Goal: Information Seeking & Learning: Learn about a topic

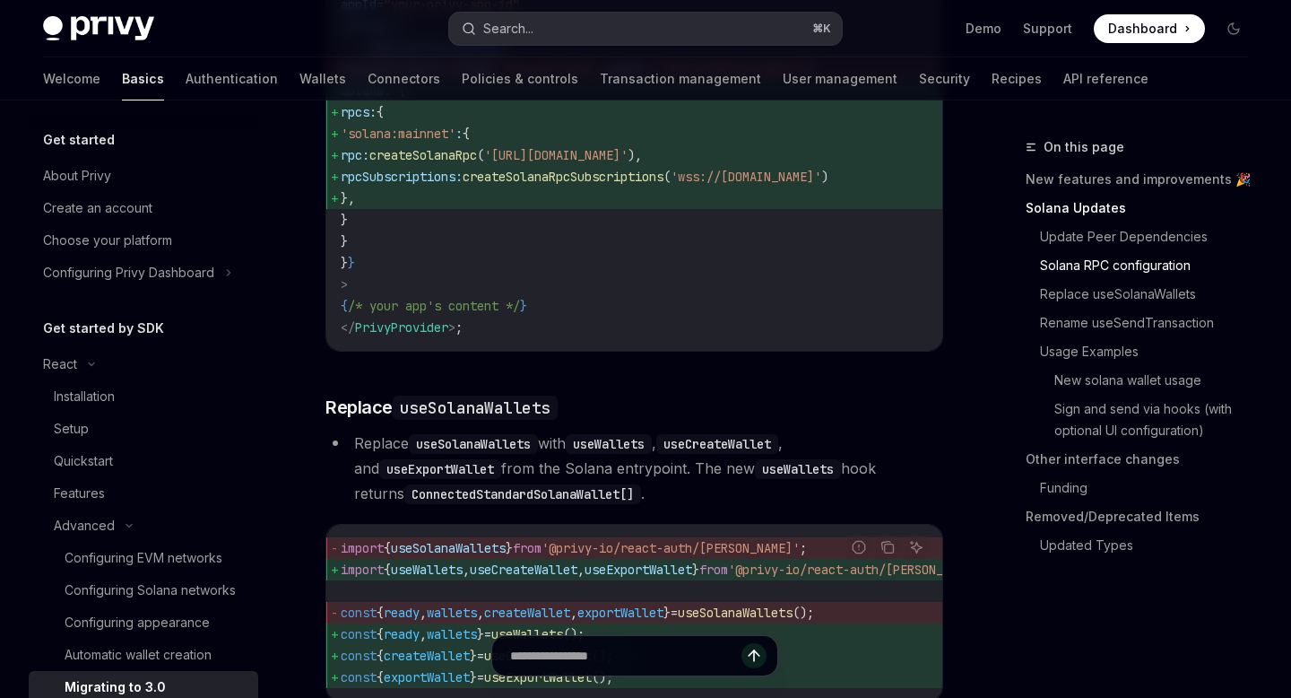
scroll to position [99, 0]
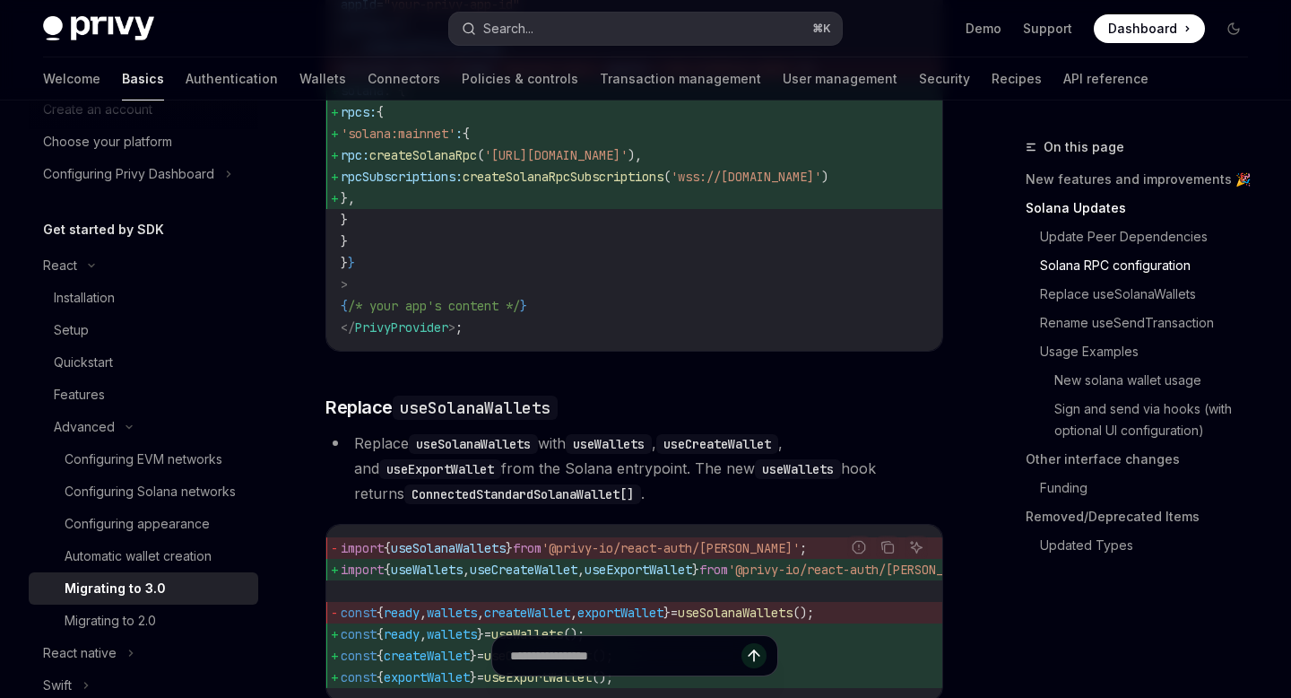
click at [544, 36] on button "Search... ⌘ K" at bounding box center [645, 29] width 392 height 32
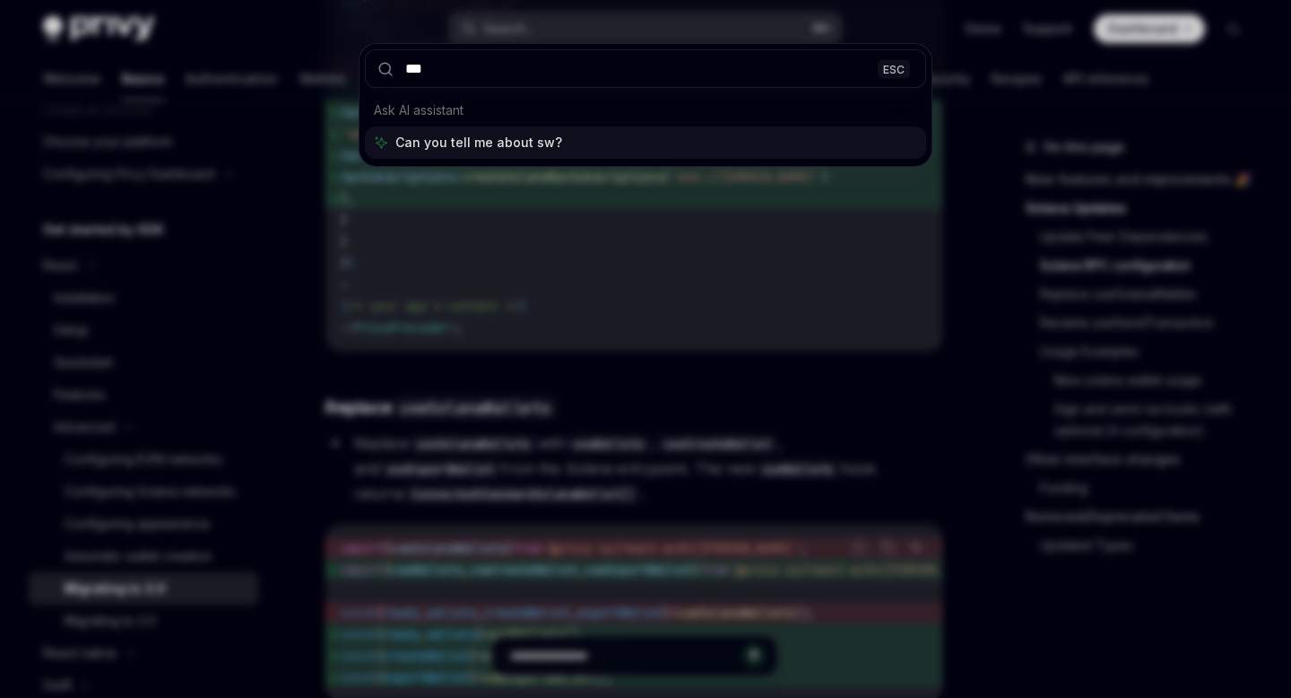
type input "****"
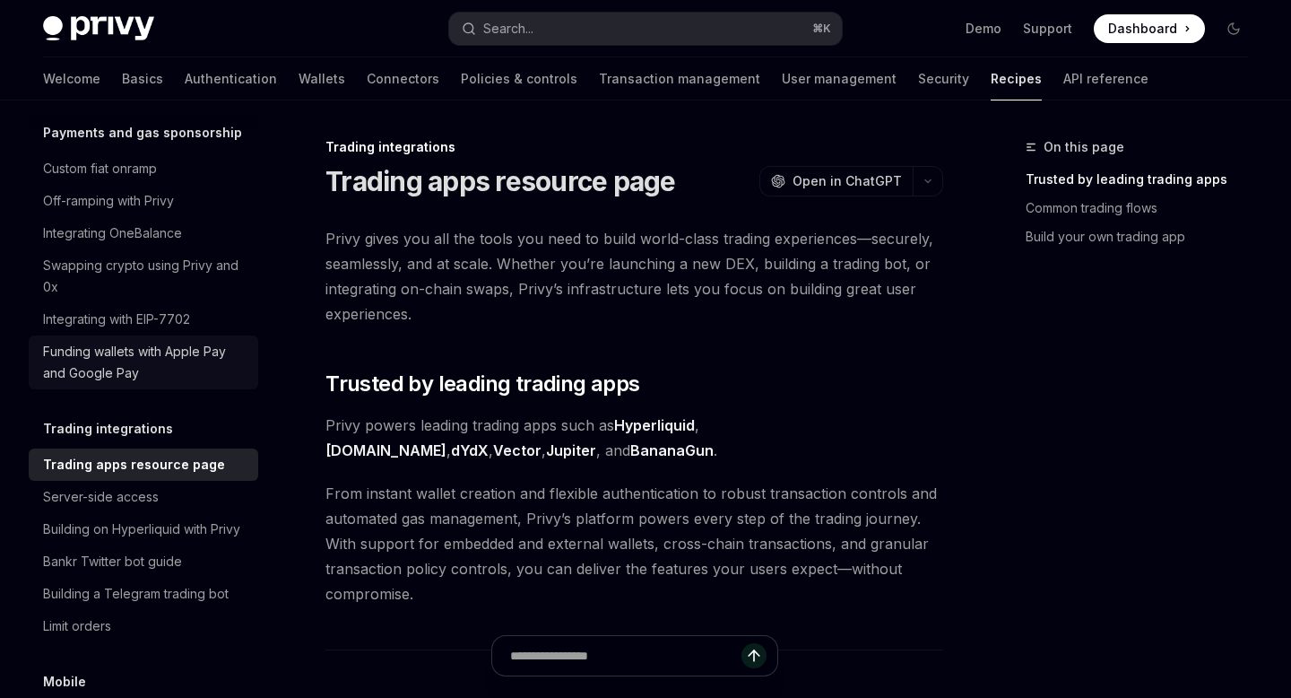
scroll to position [1593, 0]
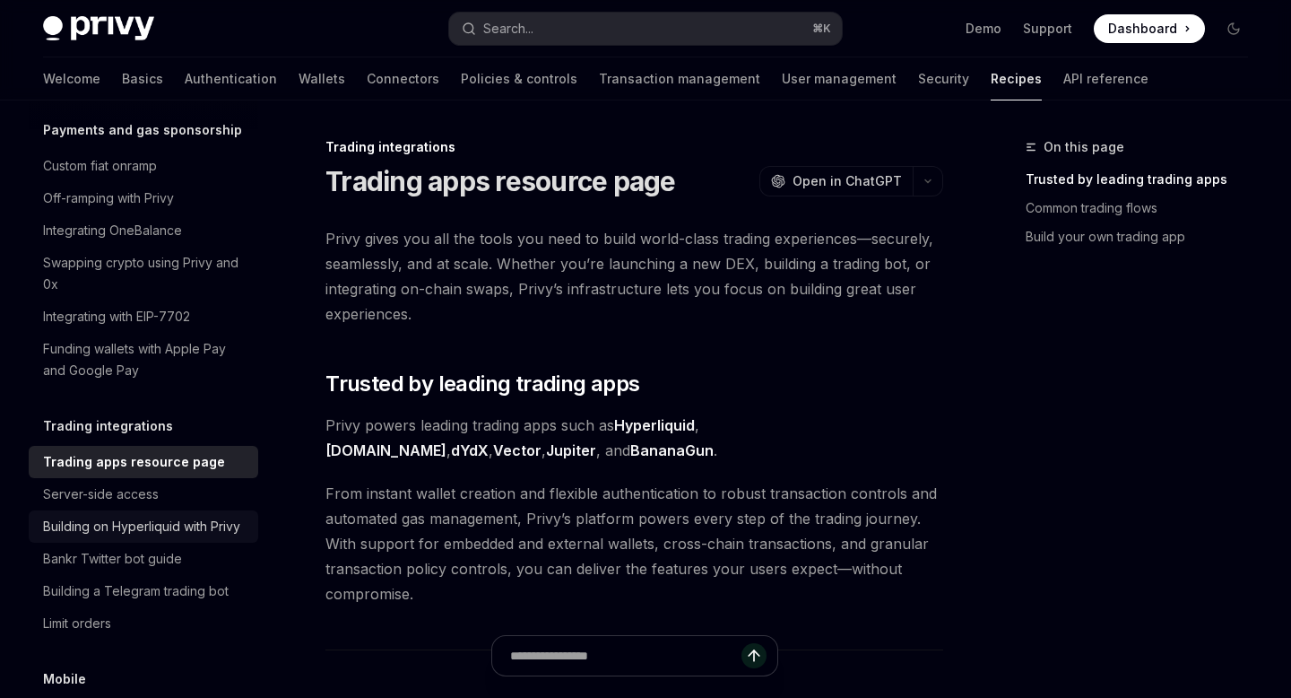
click at [151, 516] on link "Building on Hyperliquid with Privy" at bounding box center [144, 526] width 230 height 32
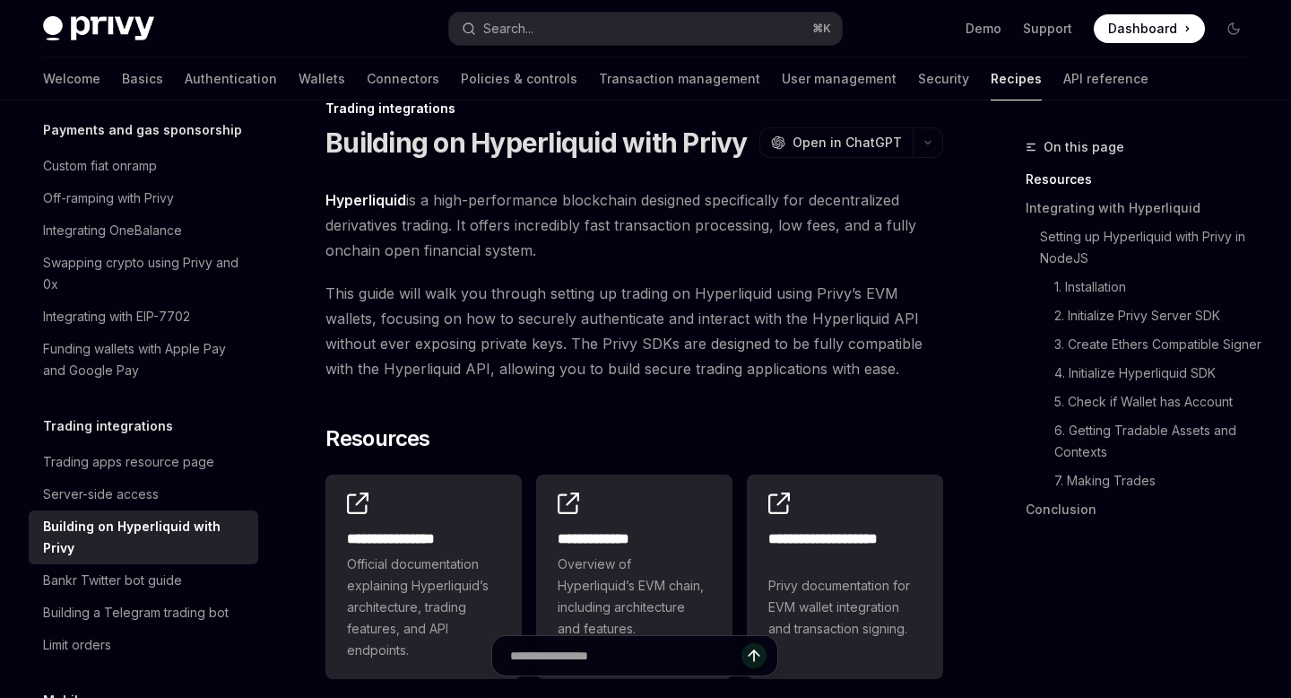
scroll to position [40, 0]
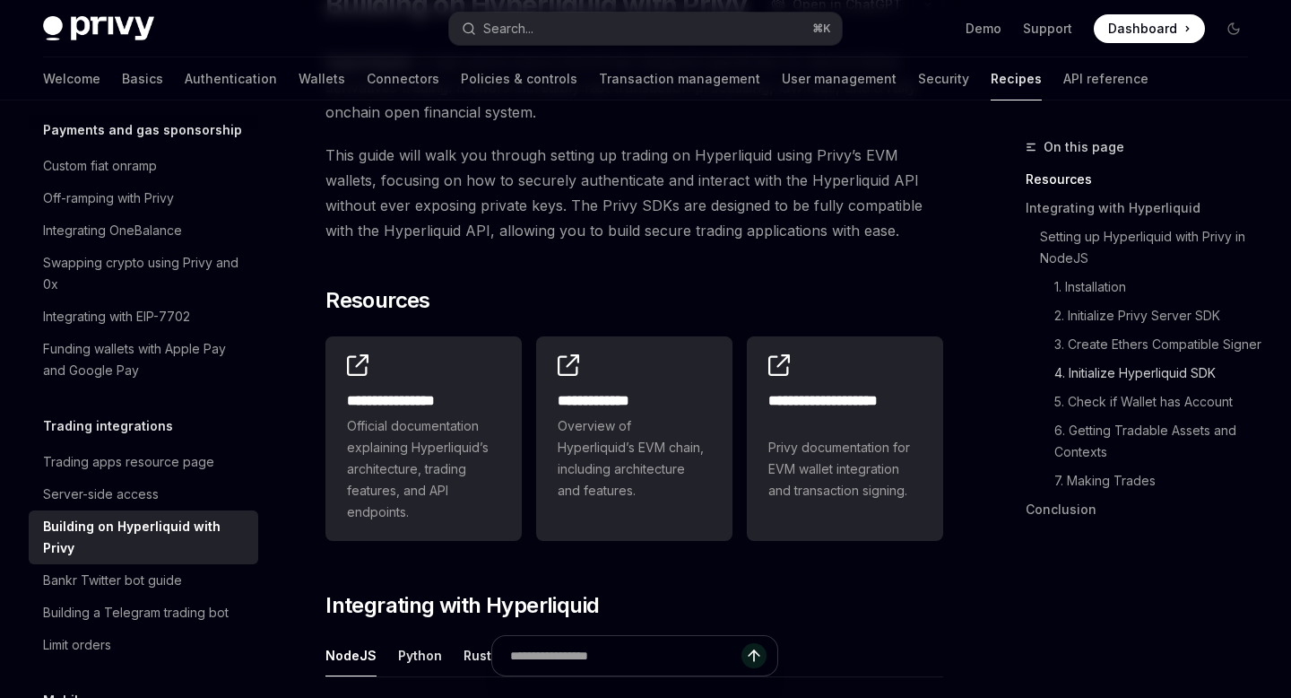
click at [1180, 387] on link "4. Initialize Hyperliquid SDK" at bounding box center [1159, 373] width 208 height 29
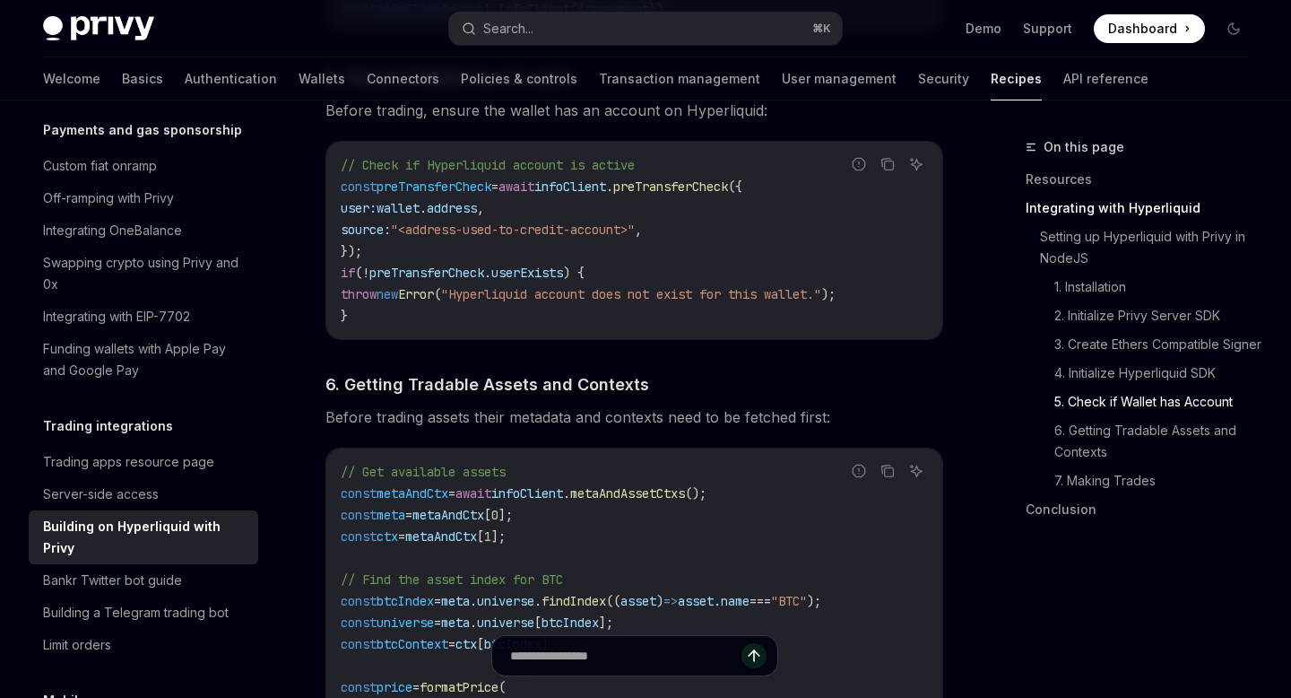
scroll to position [2255, 0]
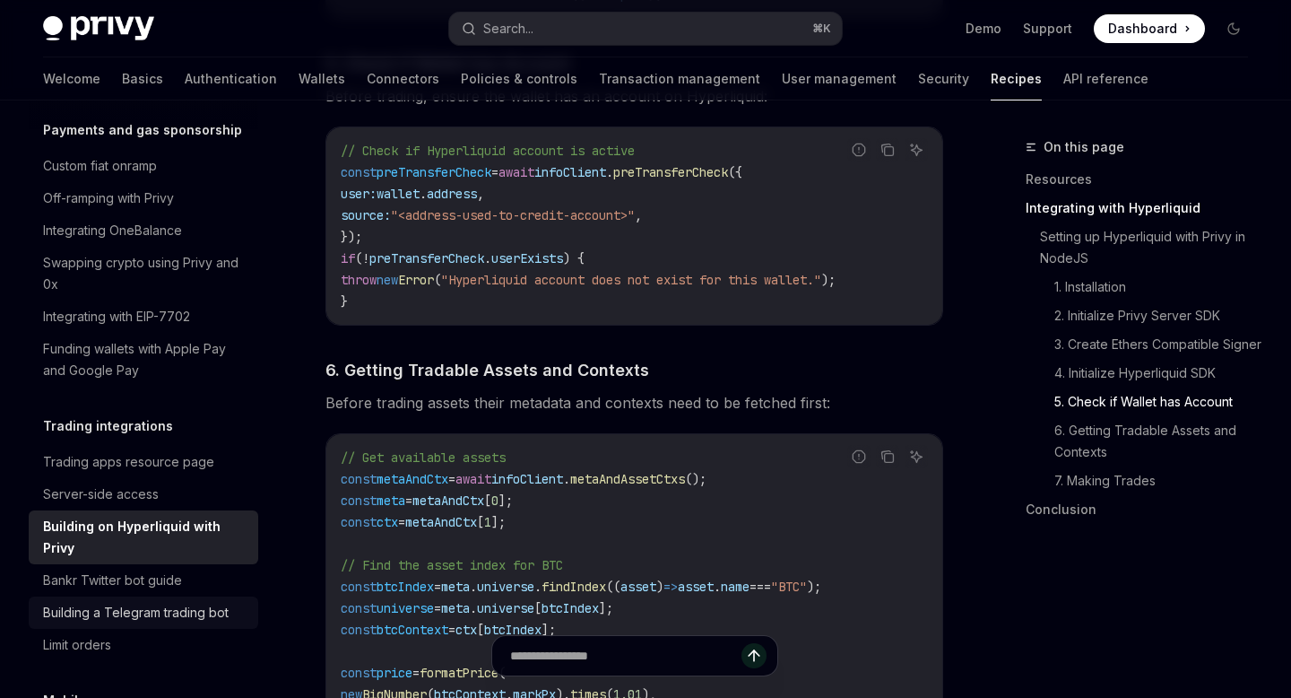
click at [152, 602] on div "Building a Telegram trading bot" at bounding box center [136, 613] width 186 height 22
type textarea "*"
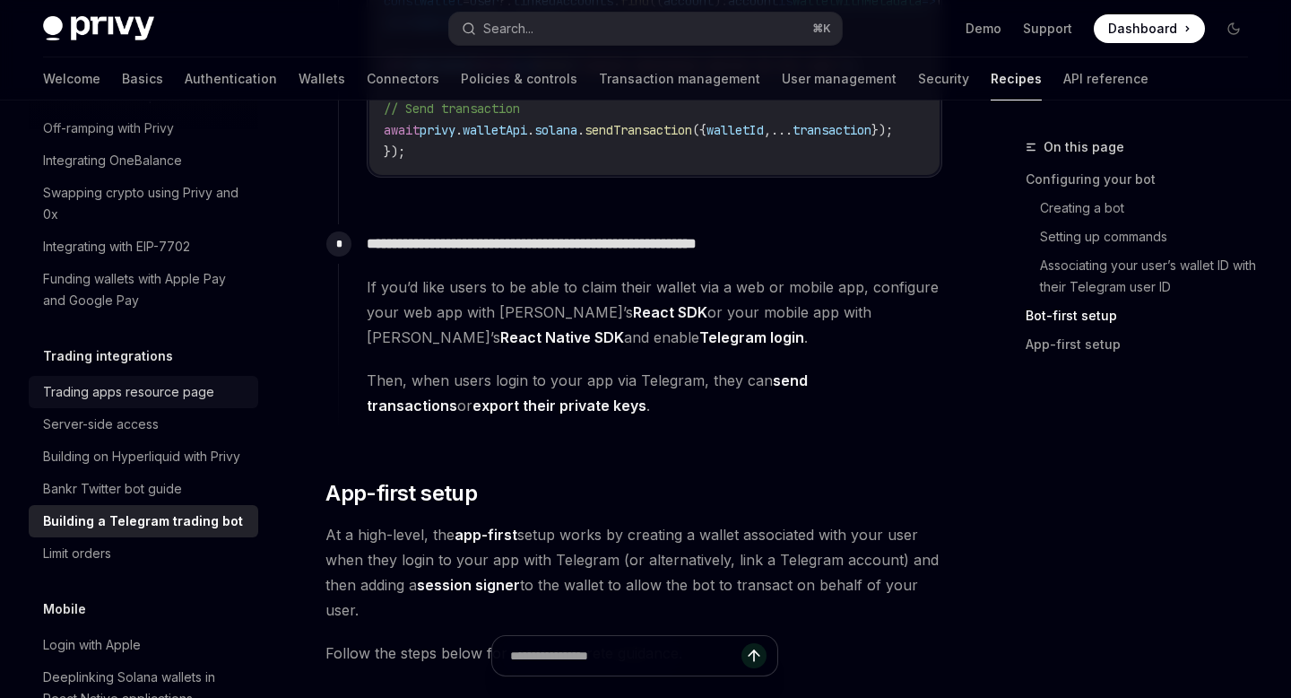
scroll to position [1675, 0]
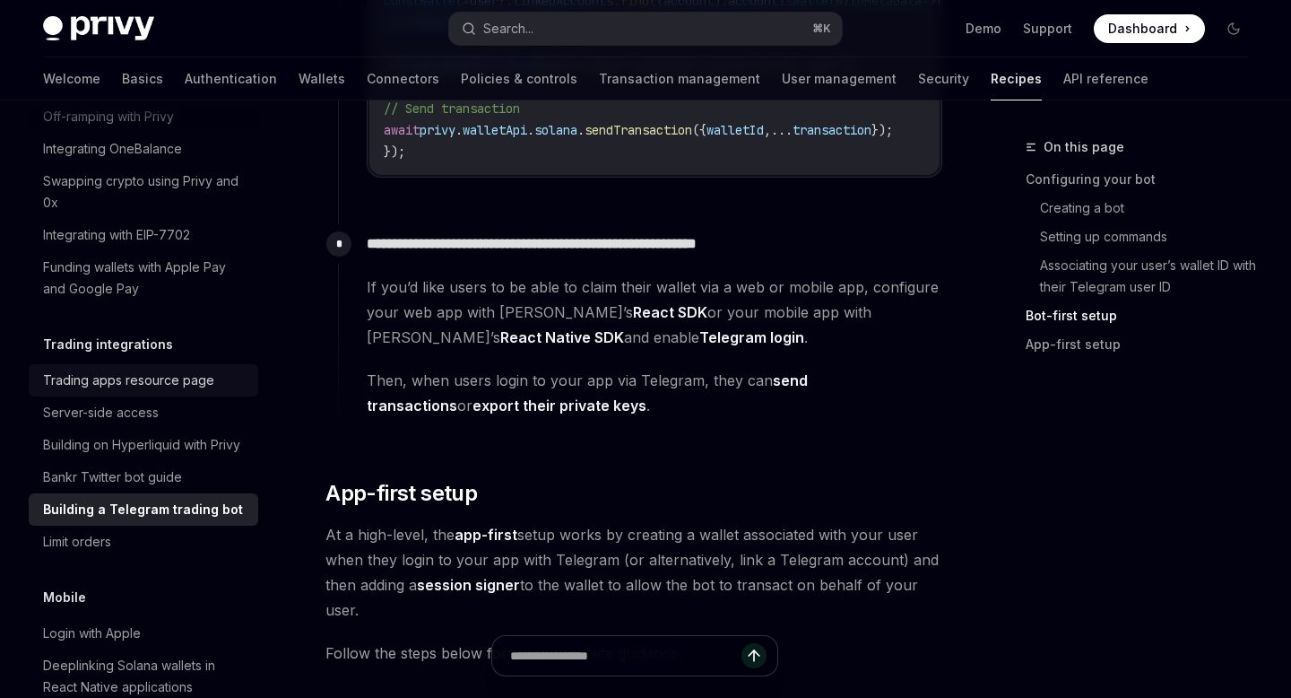
click at [123, 370] on link "Trading apps resource page" at bounding box center [144, 380] width 230 height 32
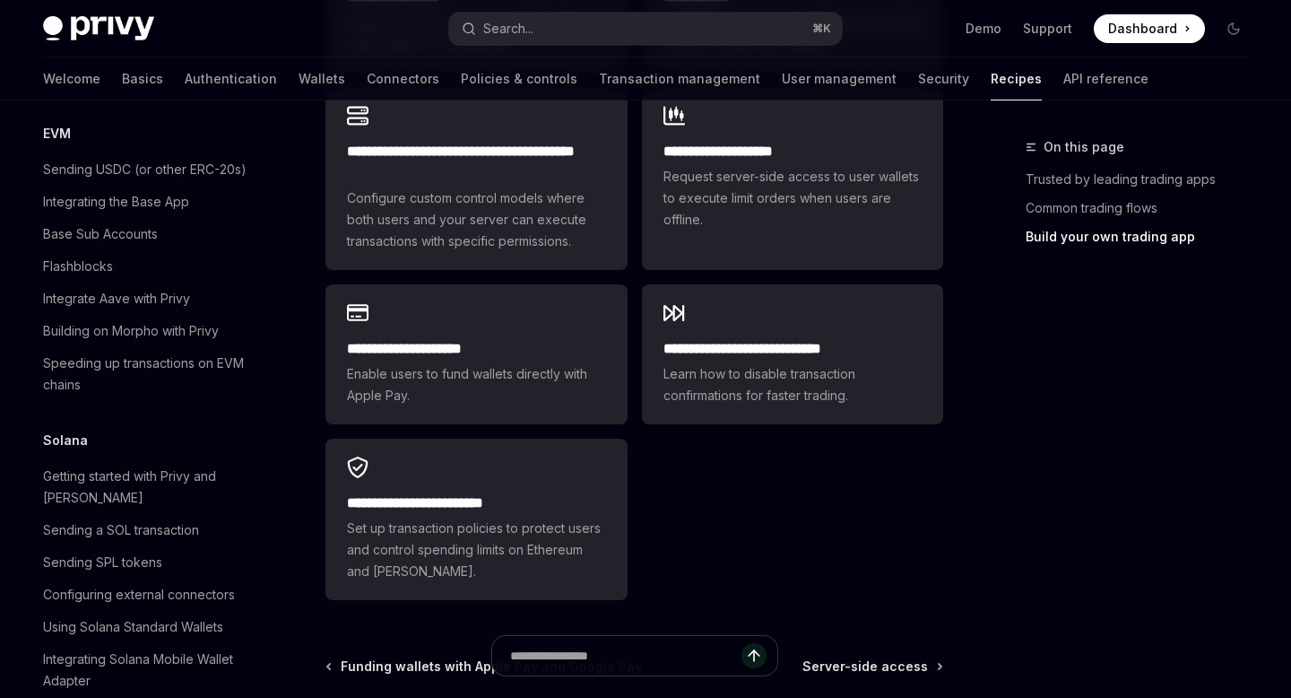
scroll to position [2556, 0]
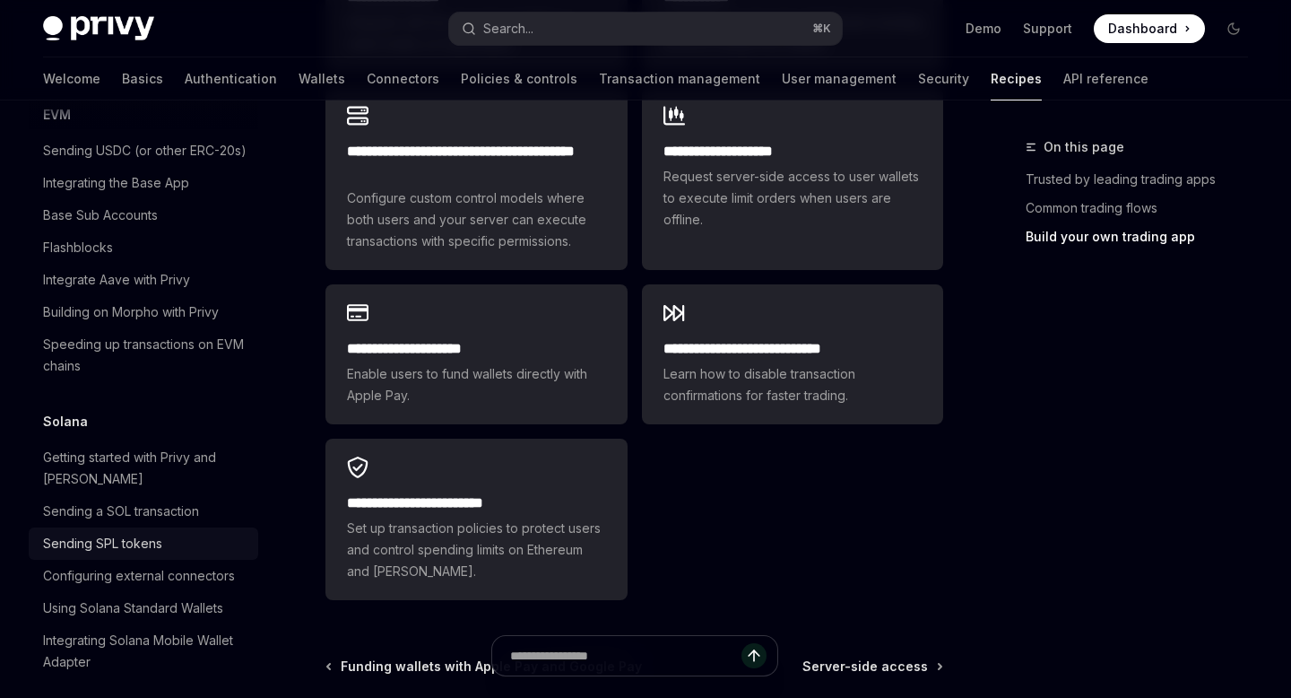
click at [117, 533] on div "Sending SPL tokens" at bounding box center [102, 544] width 119 height 22
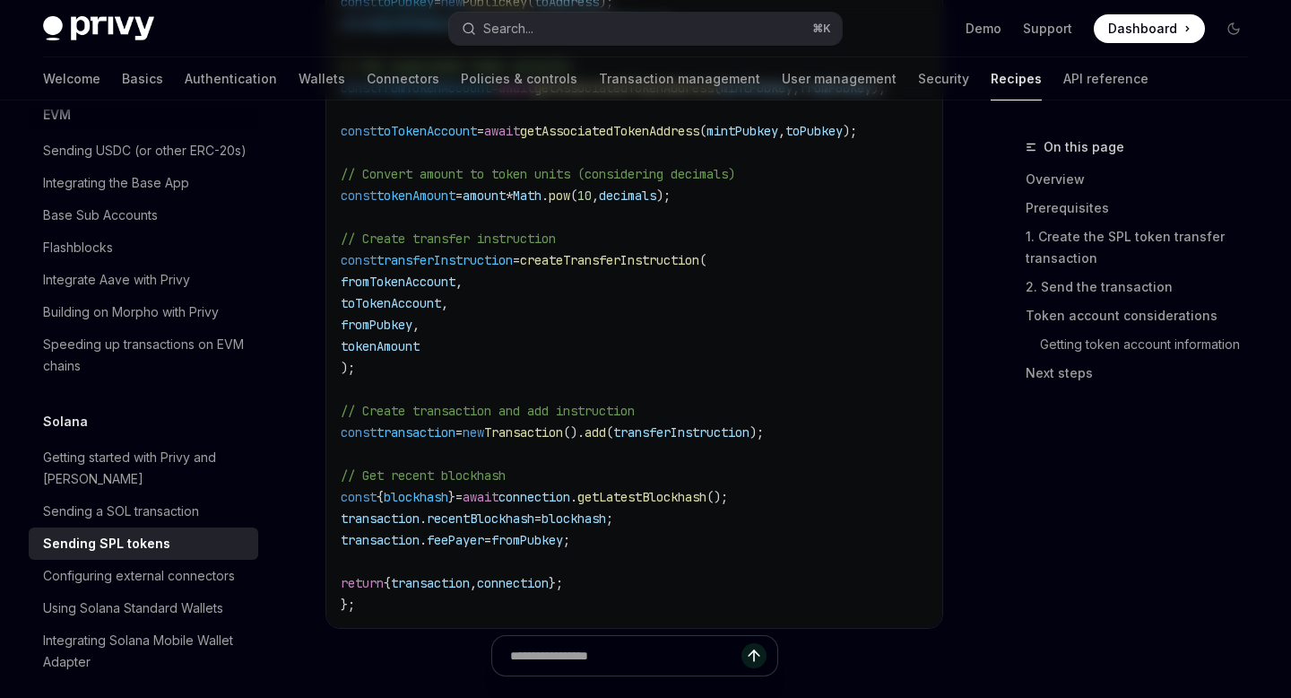
type textarea "*"
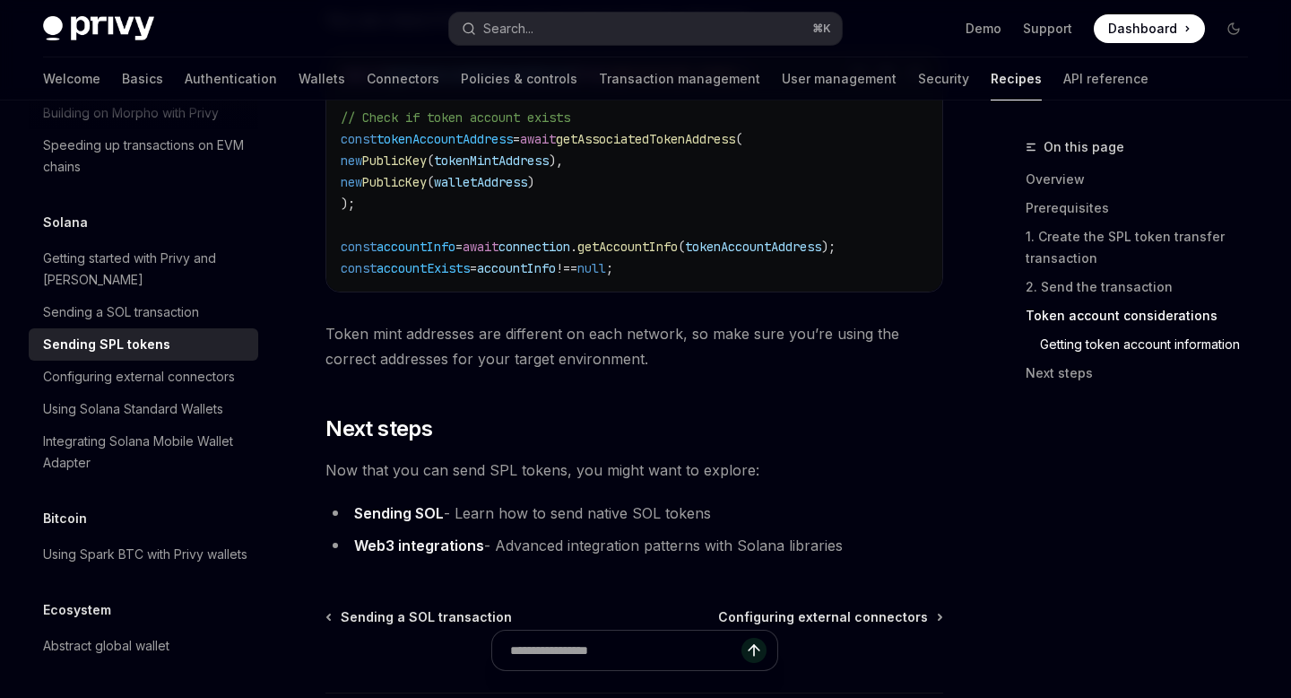
scroll to position [3037, 0]
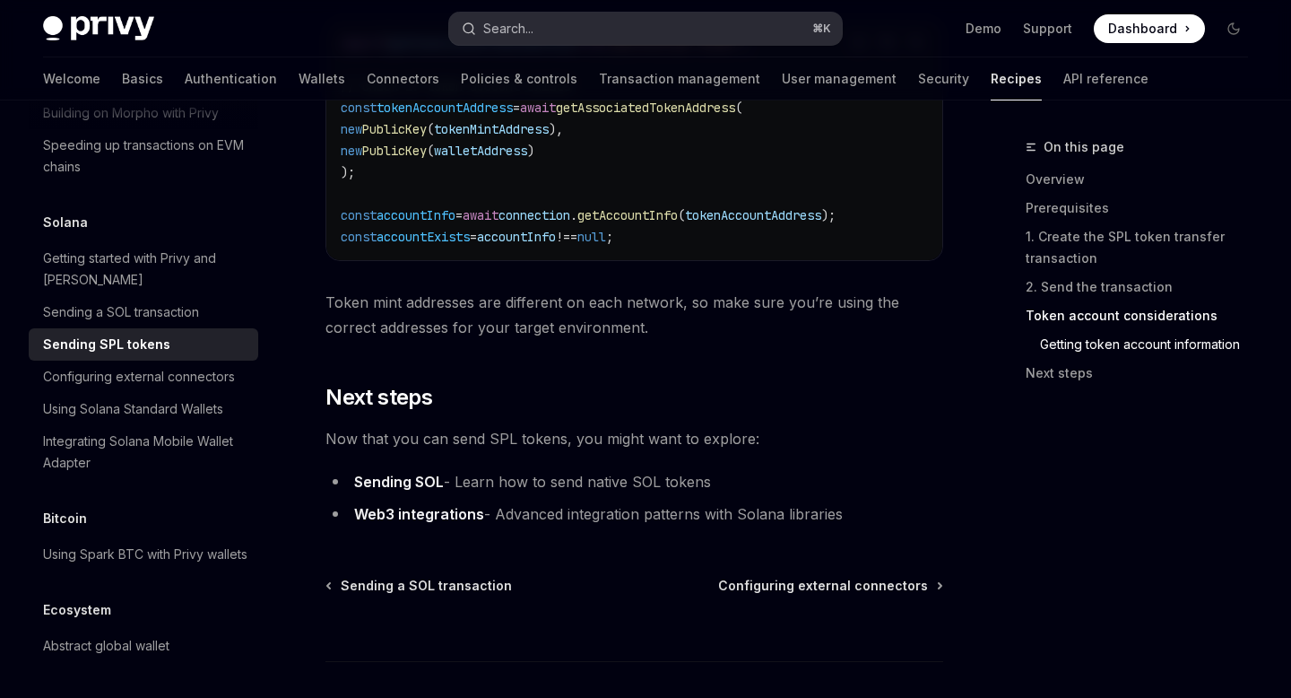
click at [543, 26] on button "Search... ⌘ K" at bounding box center [645, 29] width 392 height 32
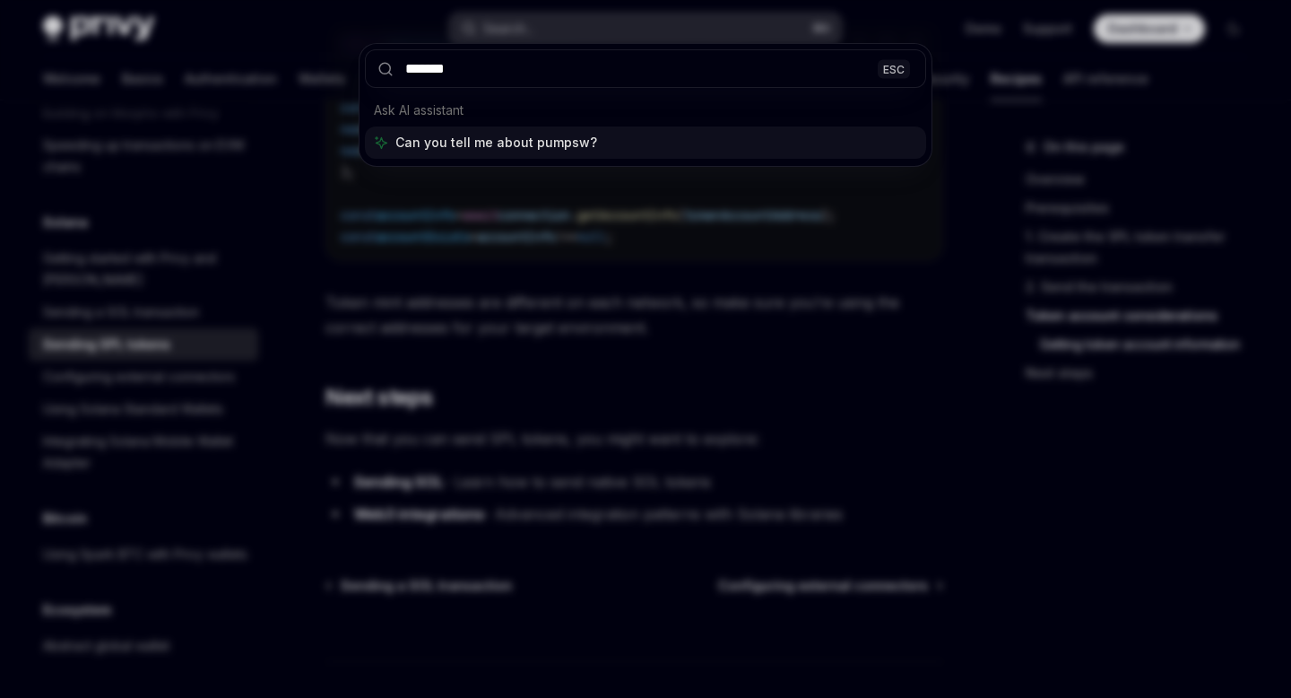
type input "********"
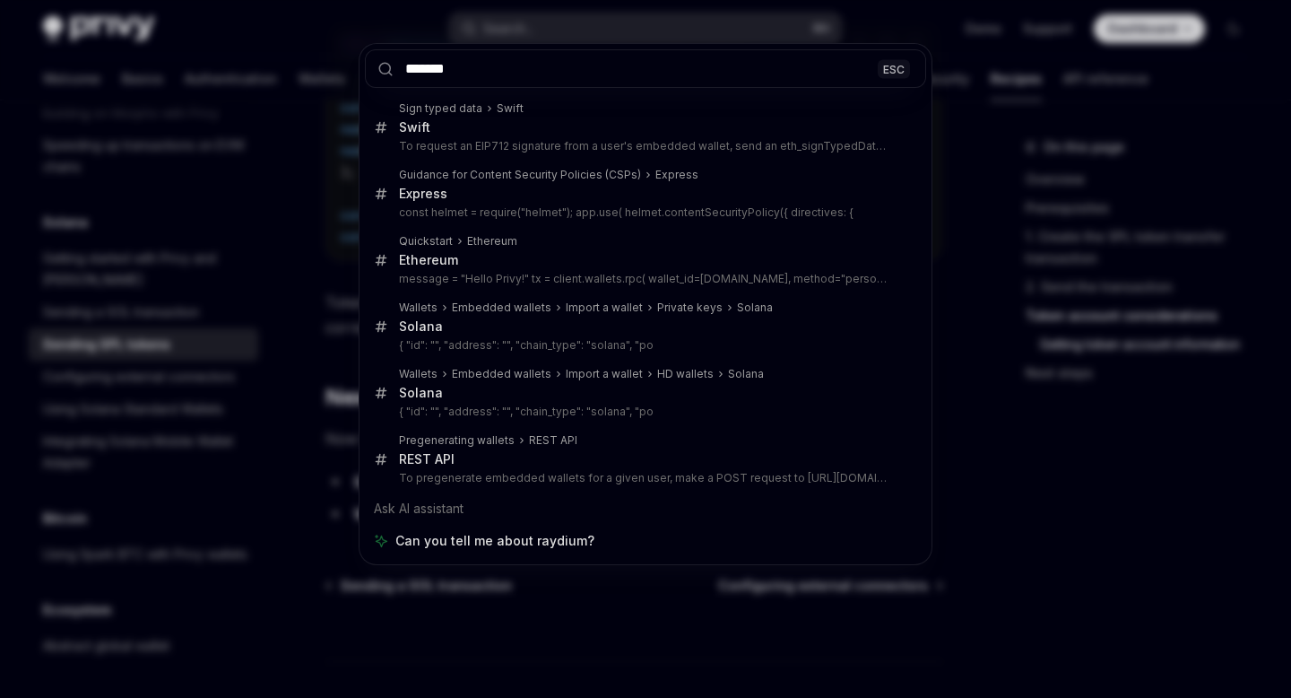
type input "*******"
